Goal: Find contact information: Find contact information

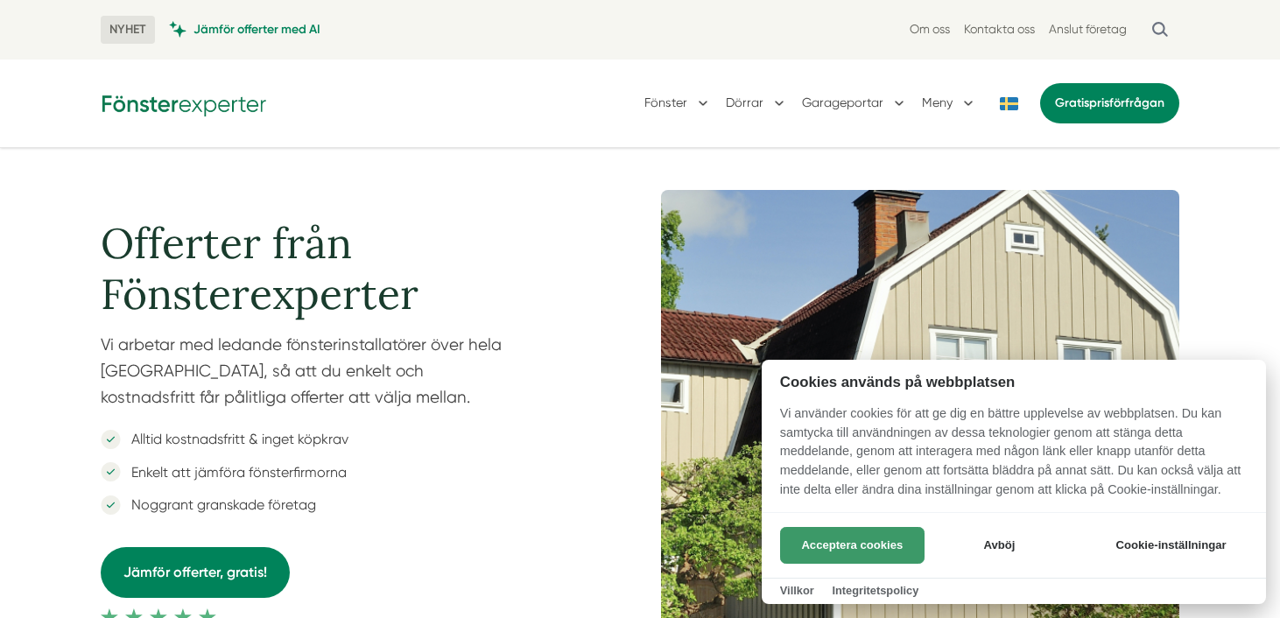
click at [876, 545] on button "Acceptera cookies" at bounding box center [852, 545] width 144 height 37
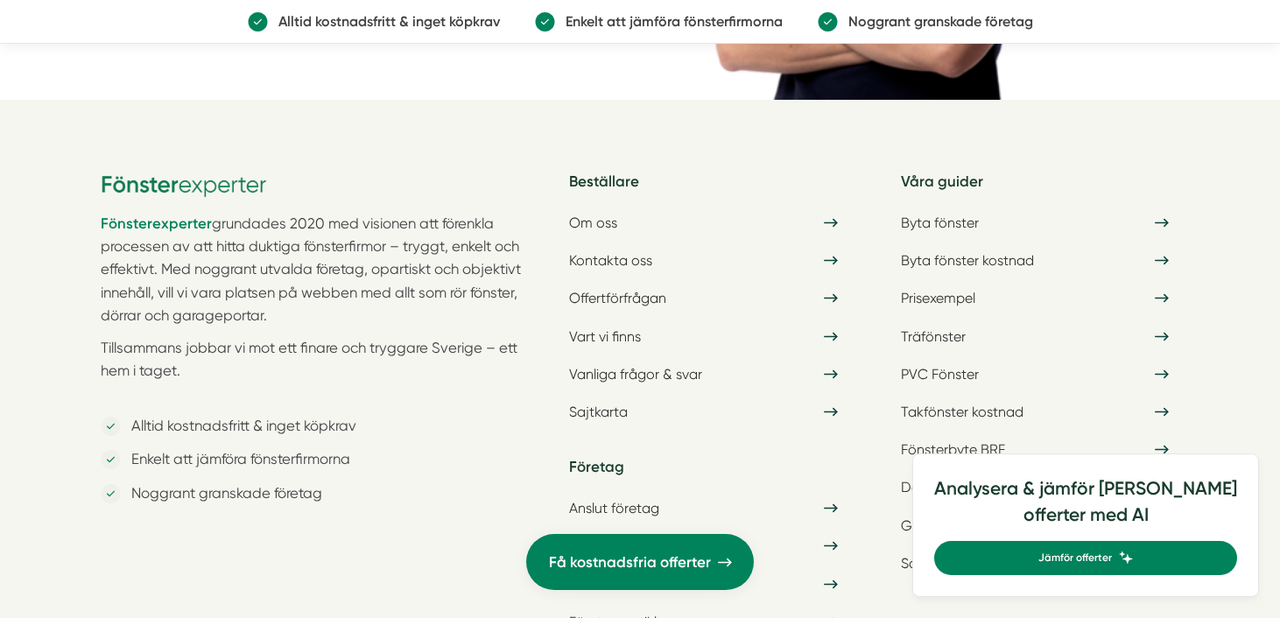
scroll to position [5712, 0]
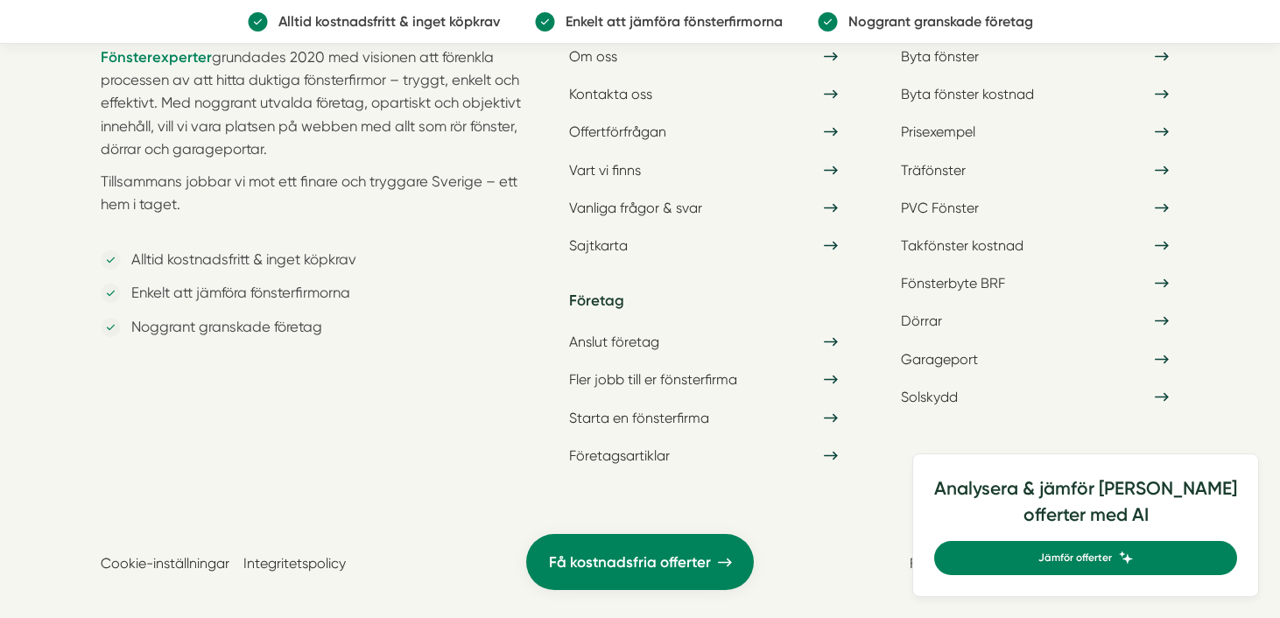
click at [289, 555] on link "Integritetspolicy" at bounding box center [294, 563] width 102 height 17
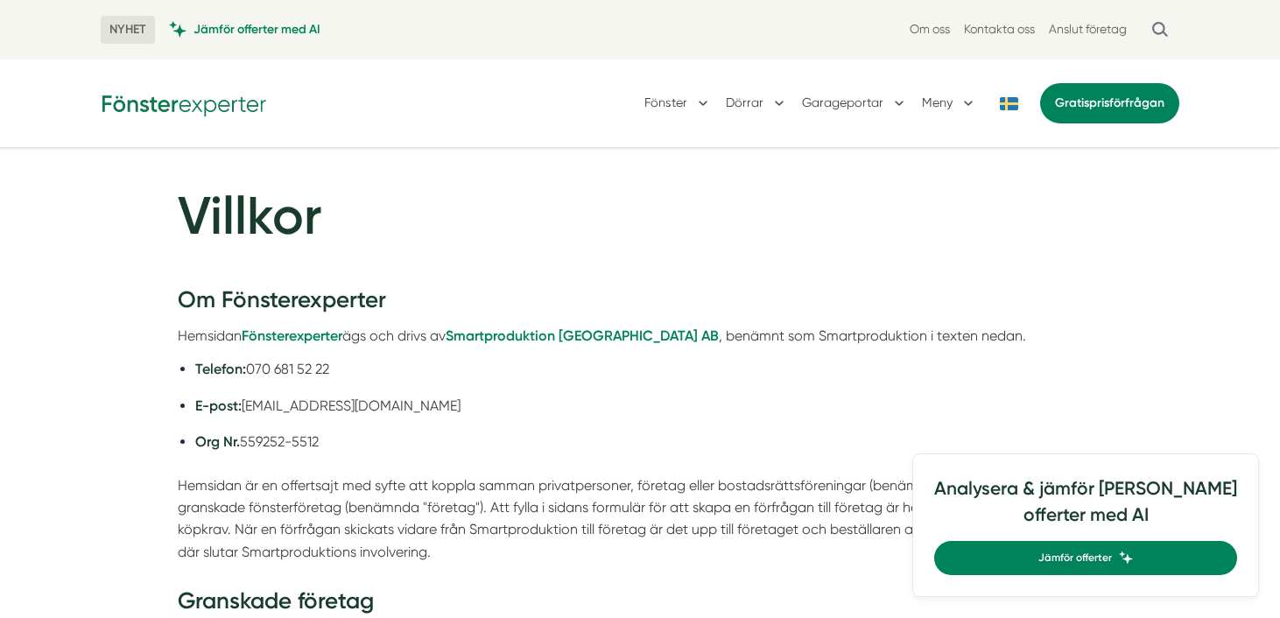
click at [332, 448] on li "Org Nr. 559252-5512" at bounding box center [648, 442] width 907 height 22
click at [305, 306] on strong "Om Fönsterexperter" at bounding box center [282, 299] width 208 height 27
copy strong "Fönsterexperter"
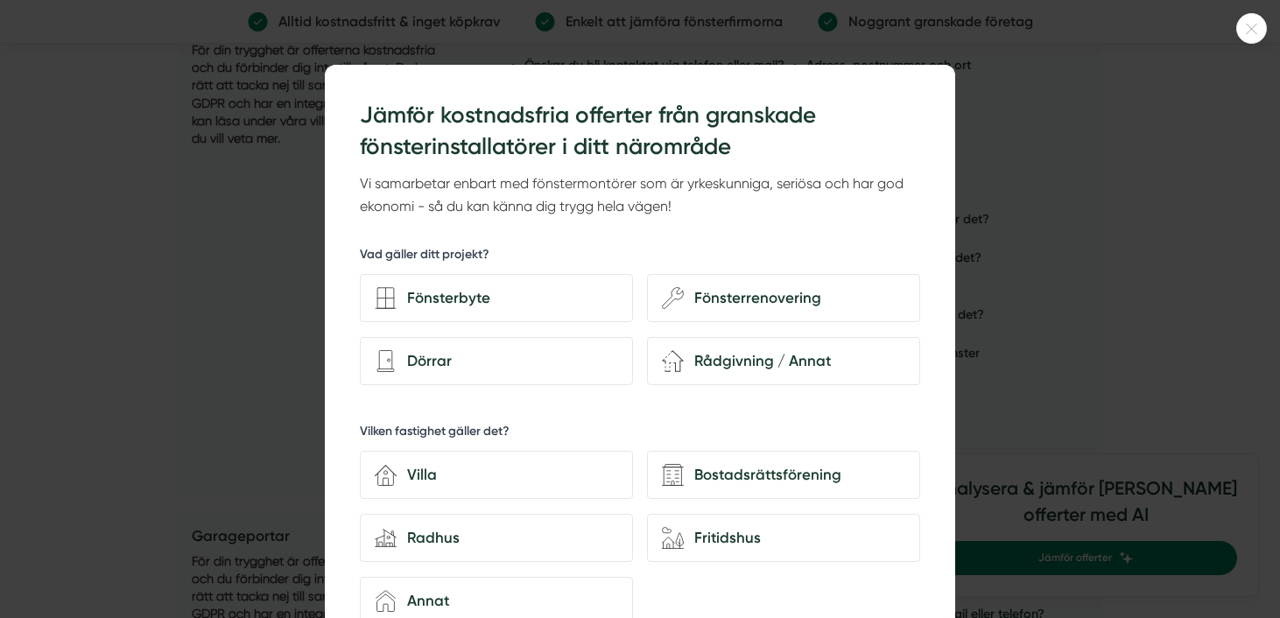
scroll to position [822, 0]
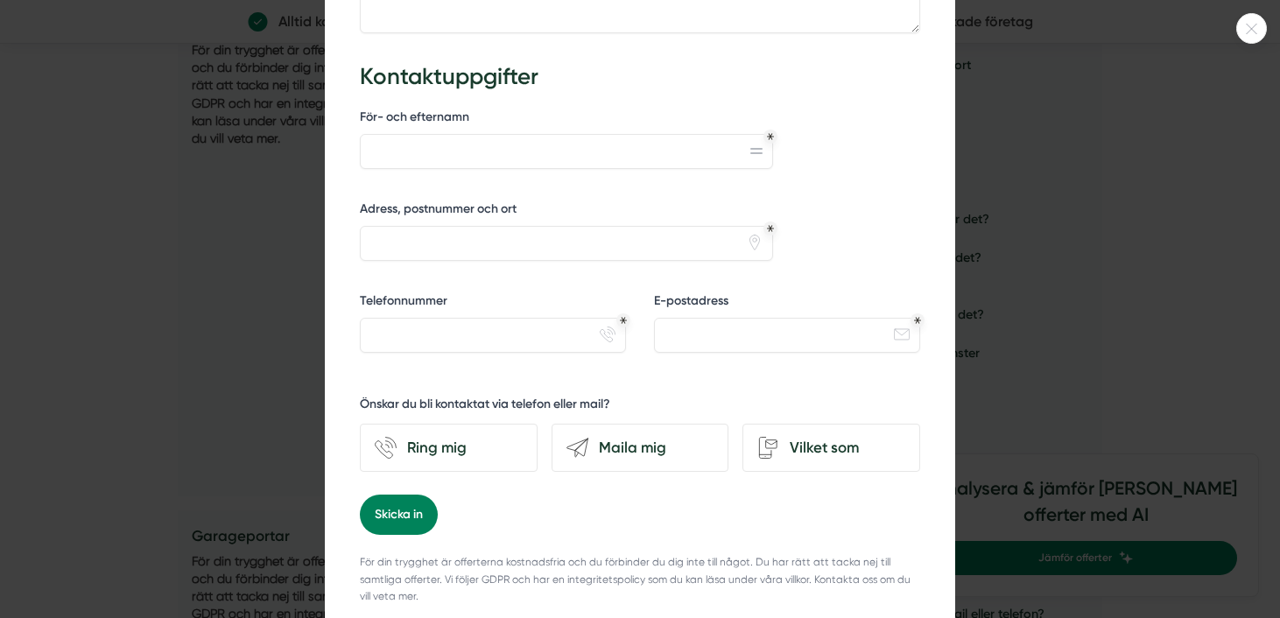
click at [1256, 31] on icon at bounding box center [1251, 29] width 29 height 11
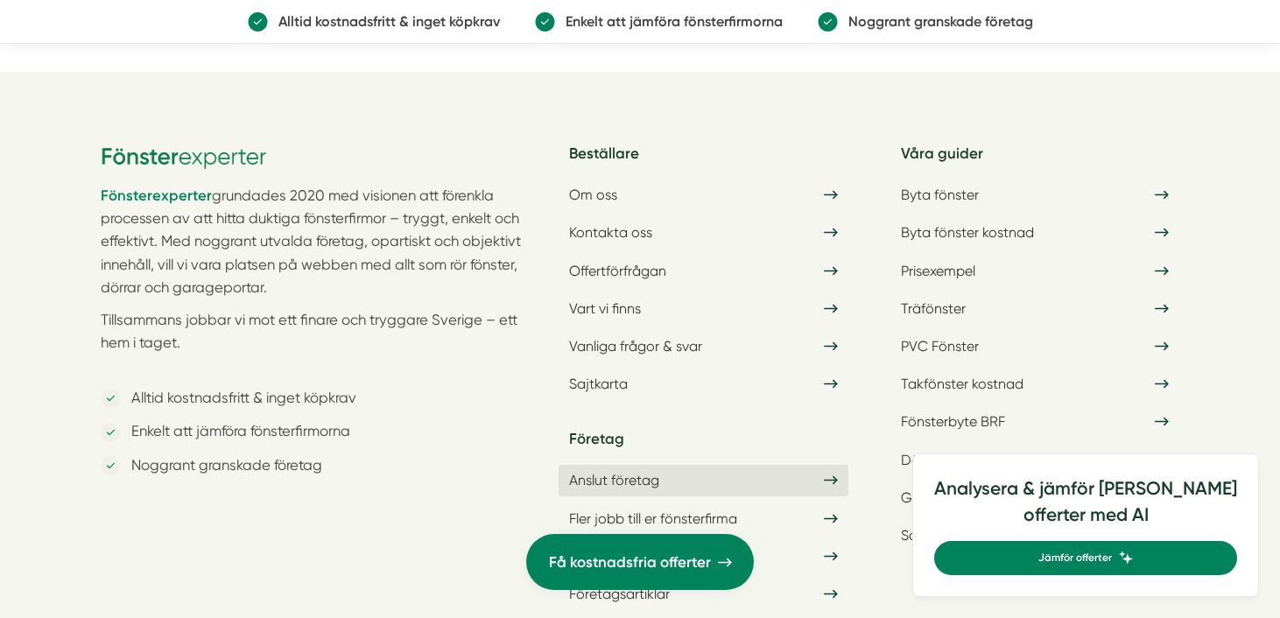
scroll to position [5117, 0]
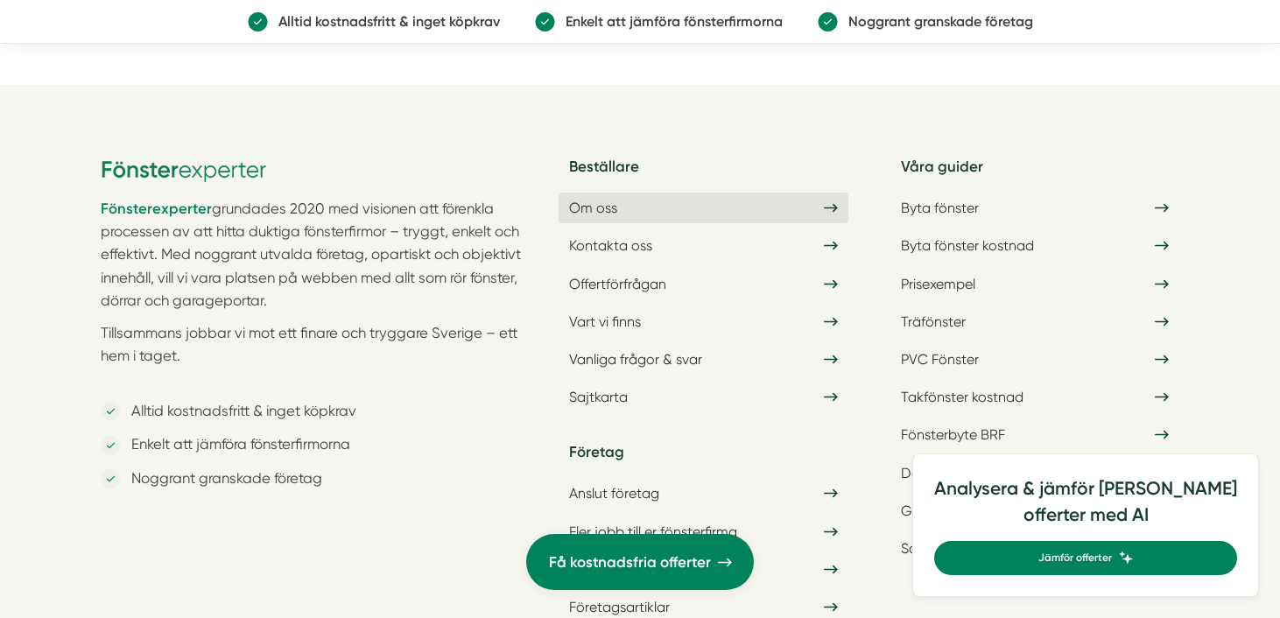
click at [625, 223] on link "Om oss" at bounding box center [703, 208] width 289 height 31
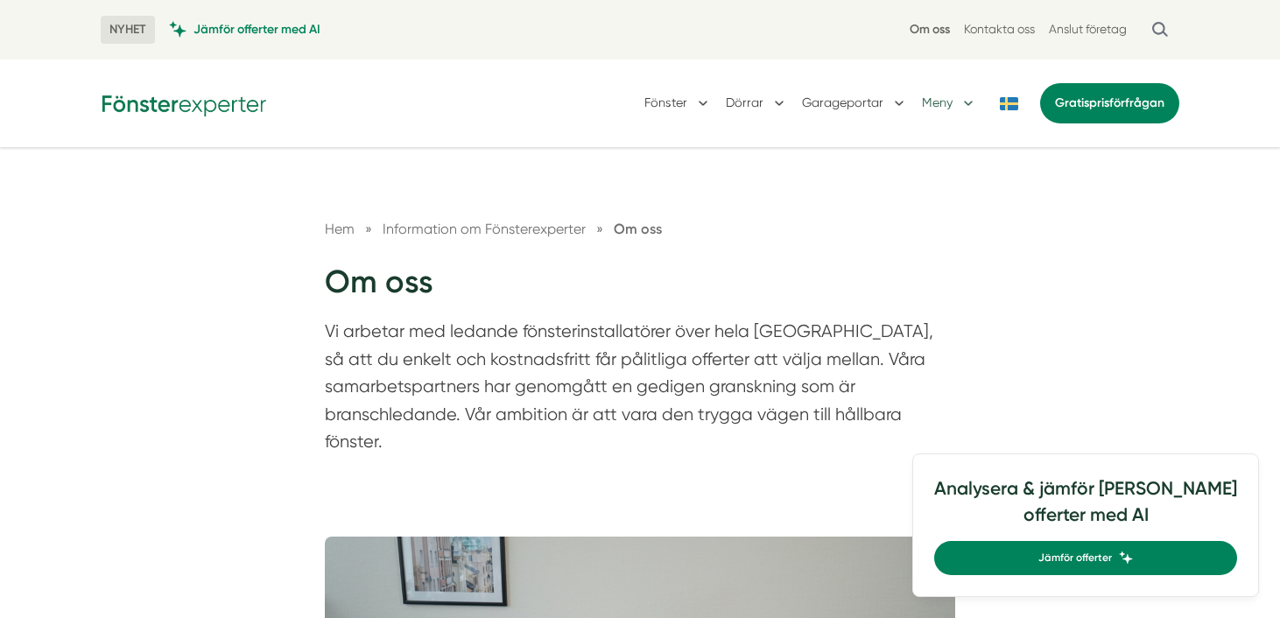
click at [965, 104] on button "Meny" at bounding box center [949, 104] width 55 height 46
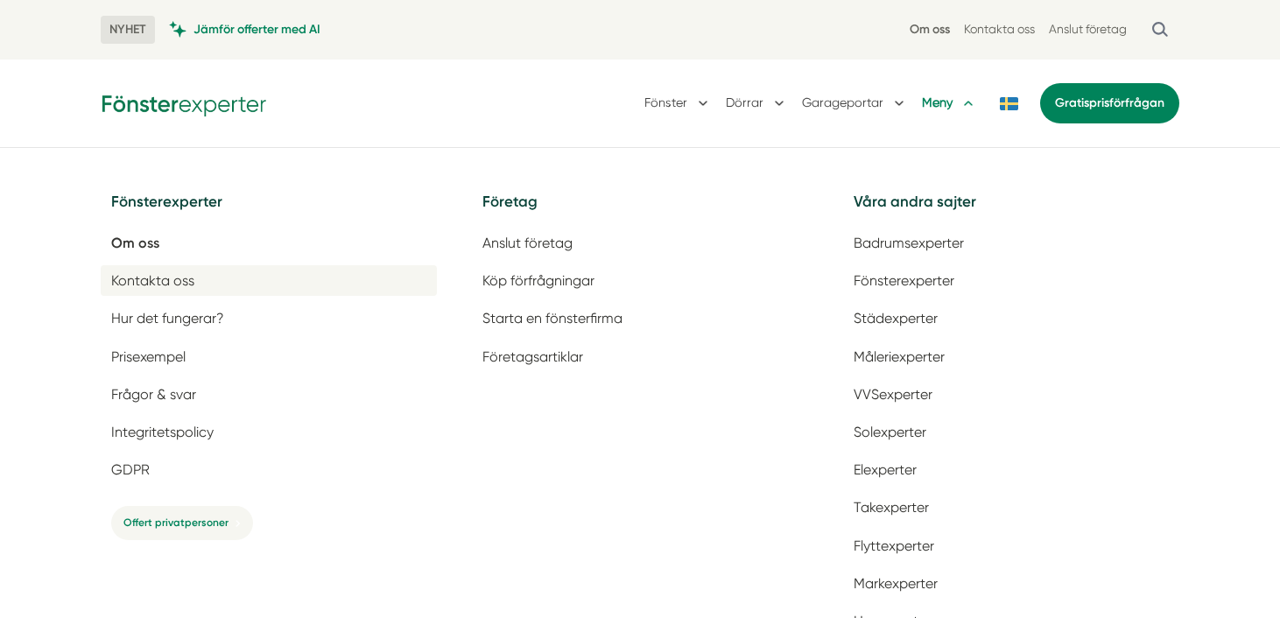
click at [167, 277] on span "Kontakta oss" at bounding box center [152, 280] width 83 height 17
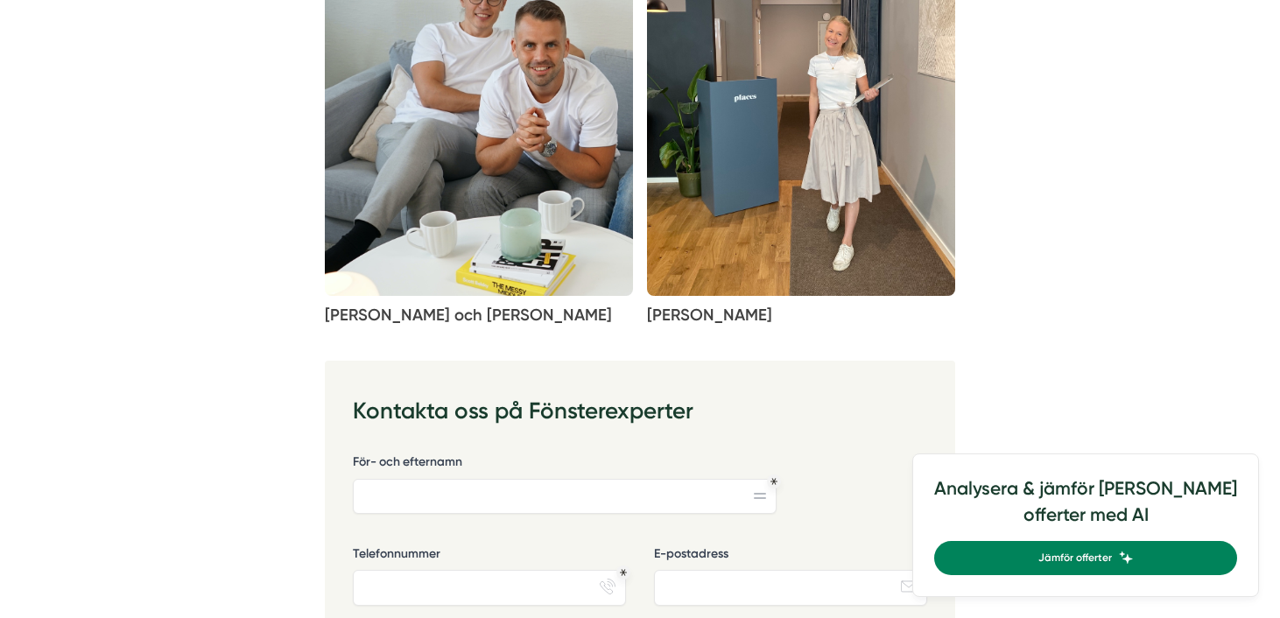
scroll to position [607, 0]
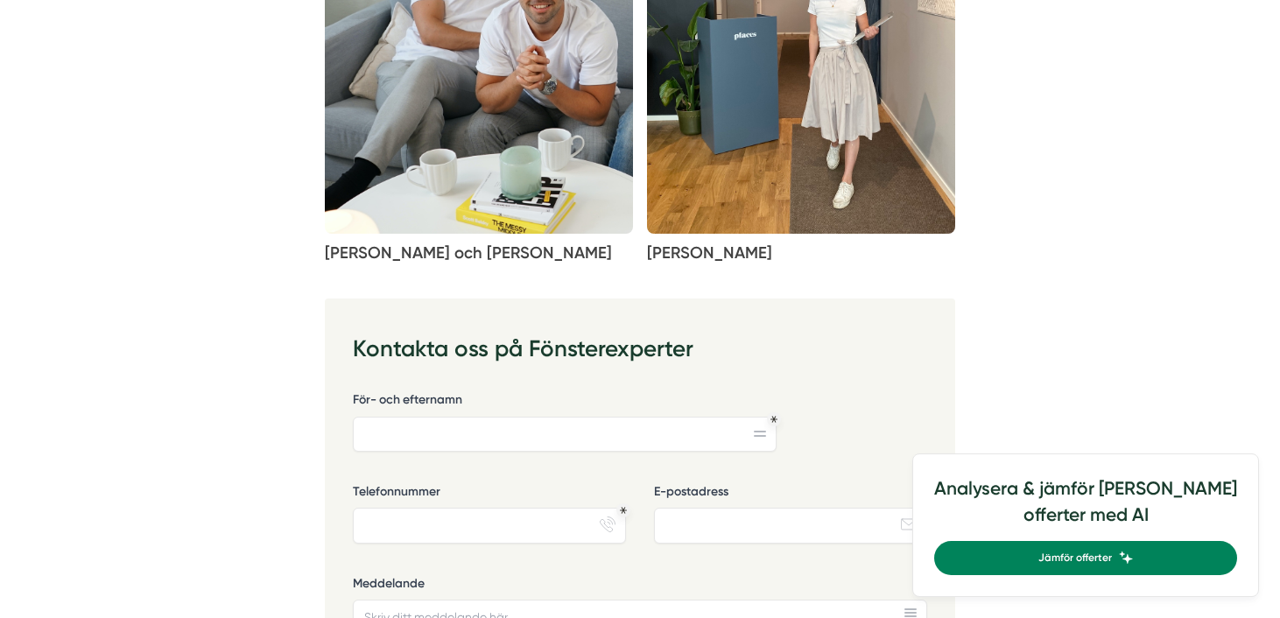
click at [470, 141] on img at bounding box center [479, 45] width 308 height 376
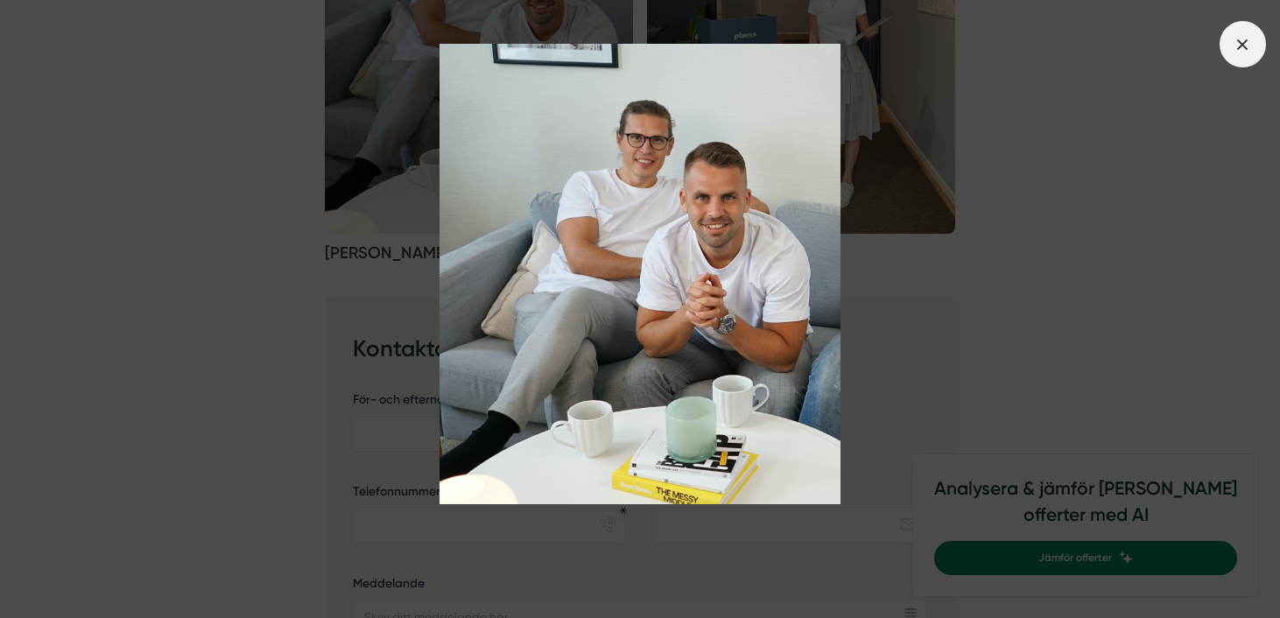
click at [1247, 51] on icon at bounding box center [1242, 44] width 19 height 19
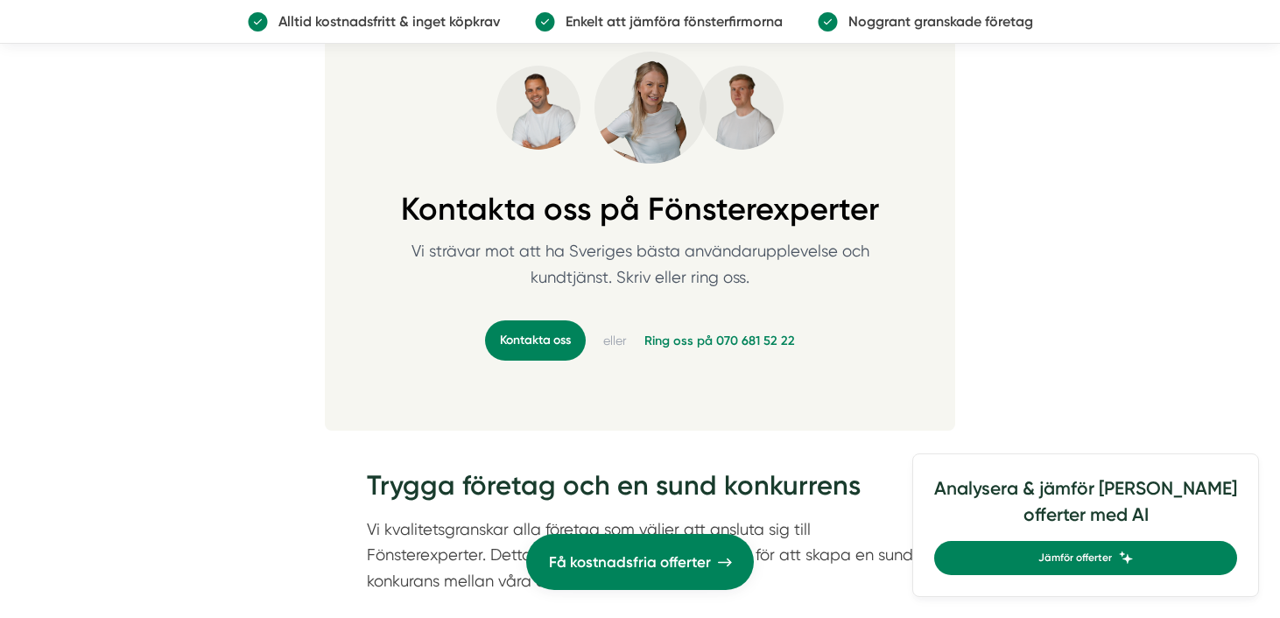
scroll to position [1820, 0]
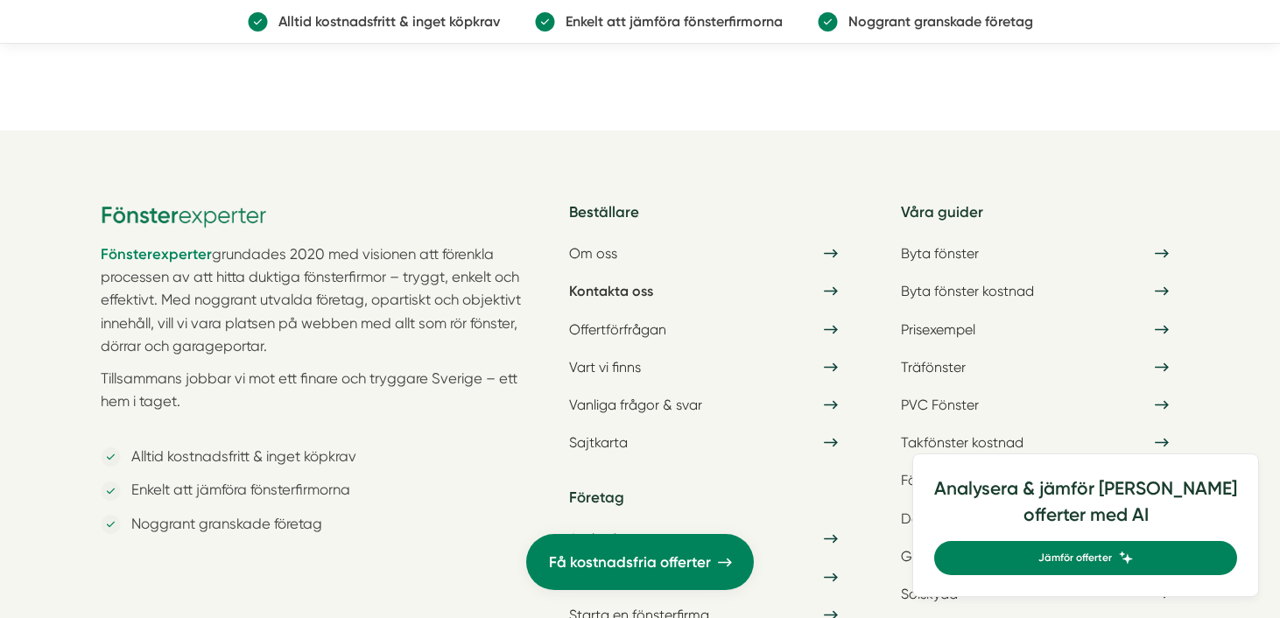
scroll to position [4780, 0]
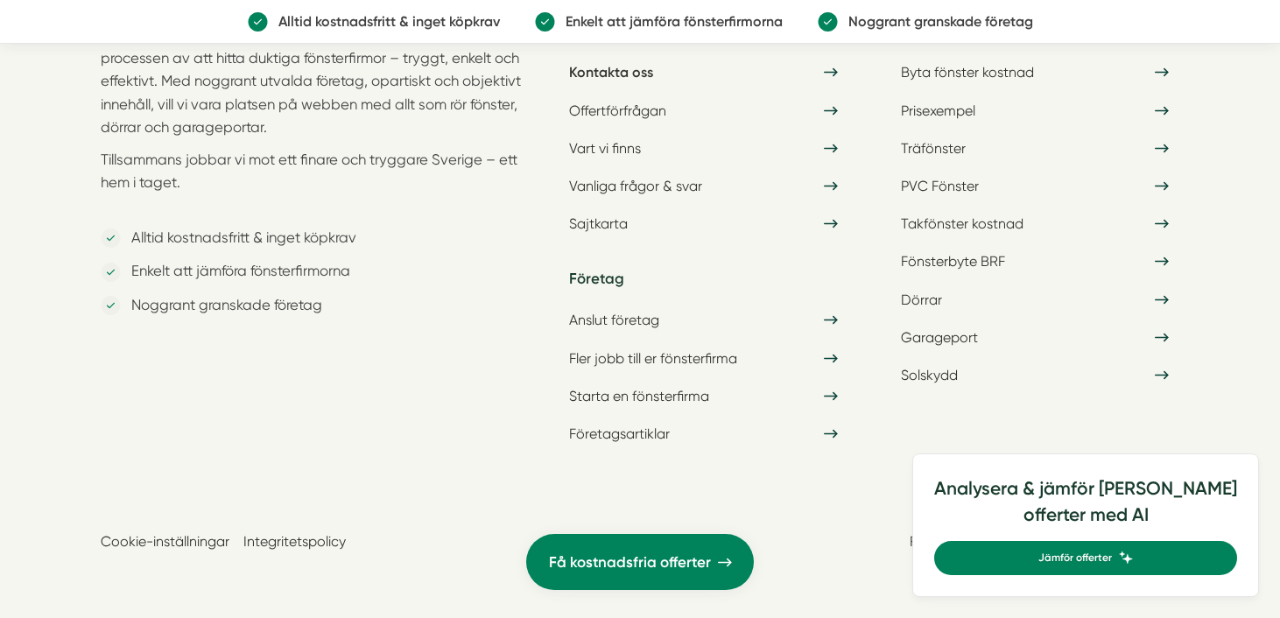
click at [313, 536] on link "Integritetspolicy" at bounding box center [294, 541] width 102 height 17
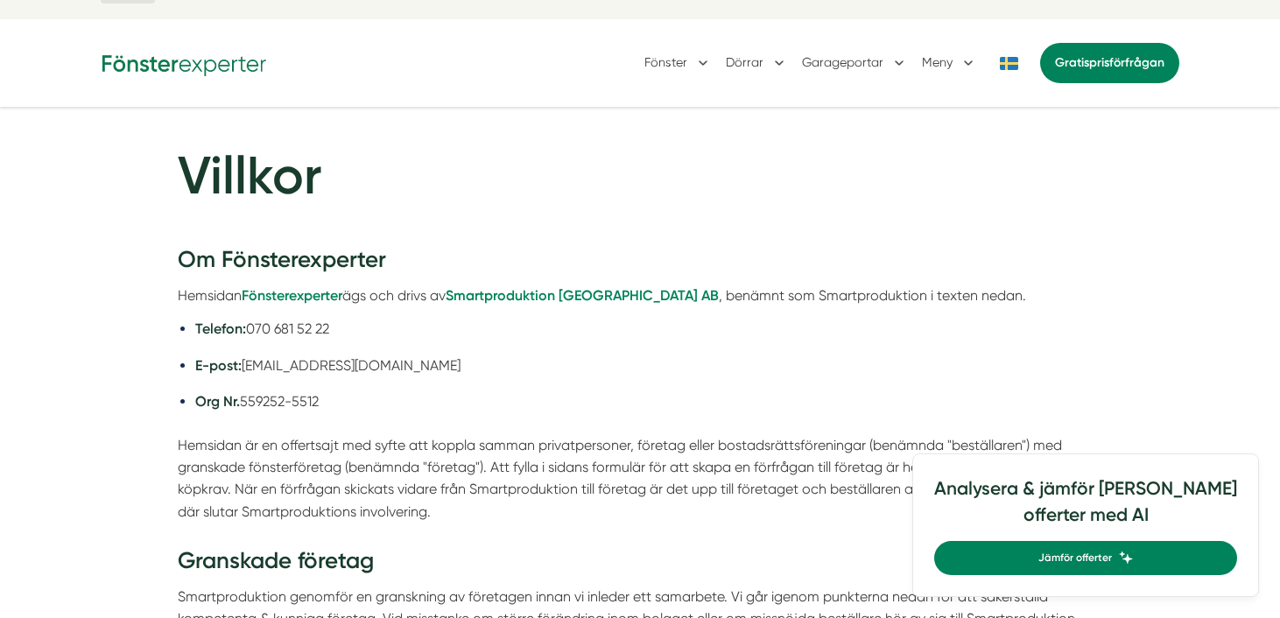
scroll to position [47, 0]
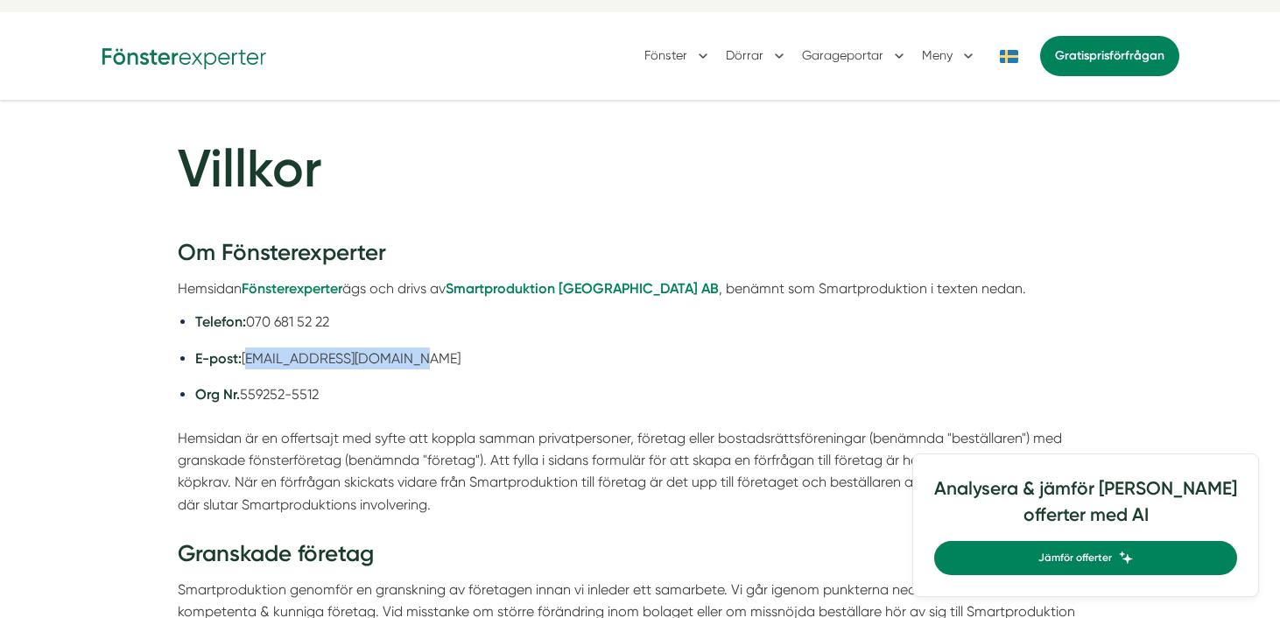
drag, startPoint x: 406, startPoint y: 353, endPoint x: 245, endPoint y: 362, distance: 161.3
click at [245, 362] on li "E-post: info@smartproduktion.se" at bounding box center [648, 359] width 907 height 22
copy li "info@smartproduktion.se"
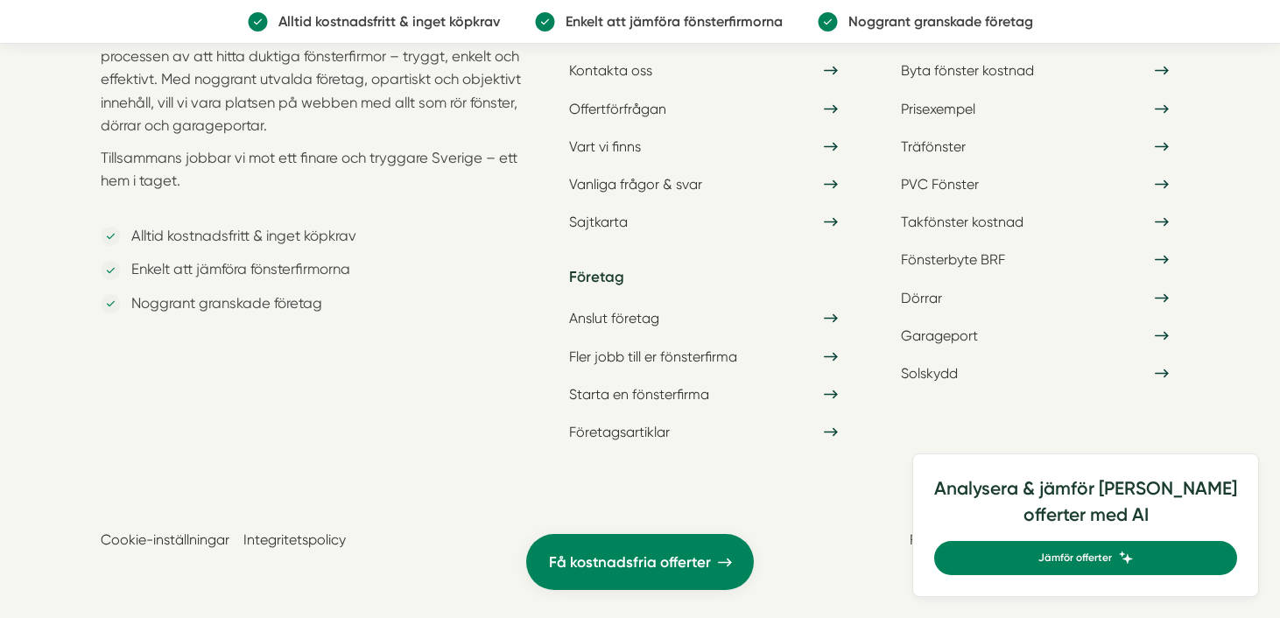
scroll to position [5311, 0]
click at [628, 78] on link "Kontakta oss" at bounding box center [703, 70] width 289 height 31
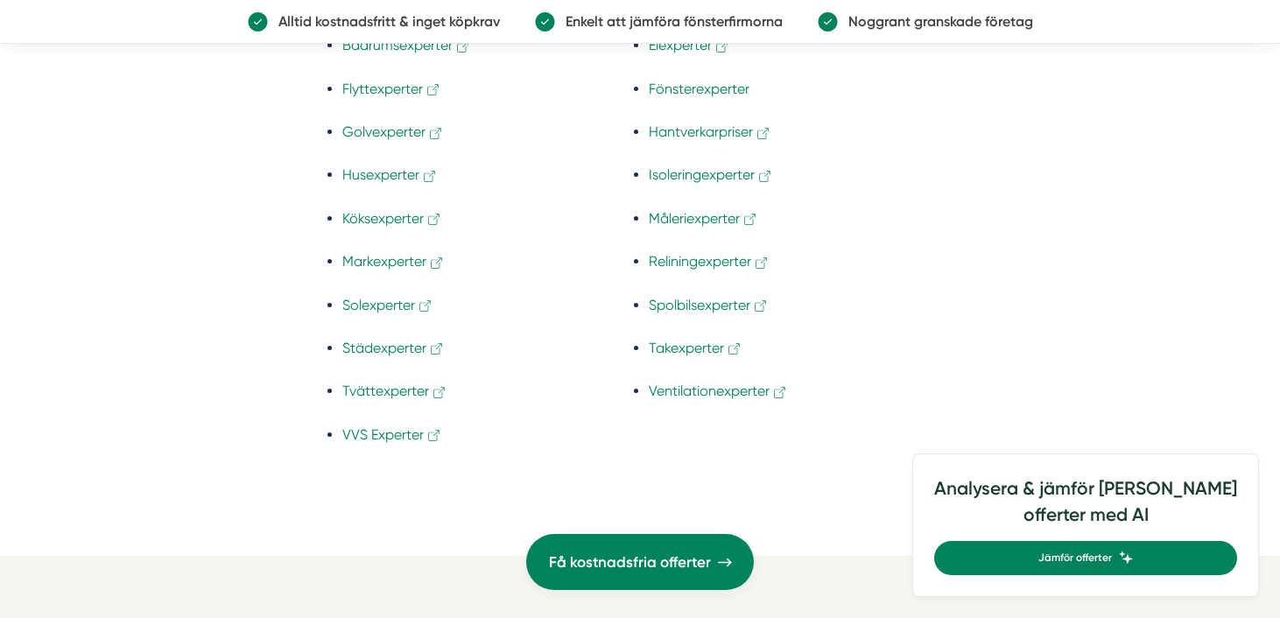
scroll to position [4135, 0]
